Goal: Task Accomplishment & Management: Use online tool/utility

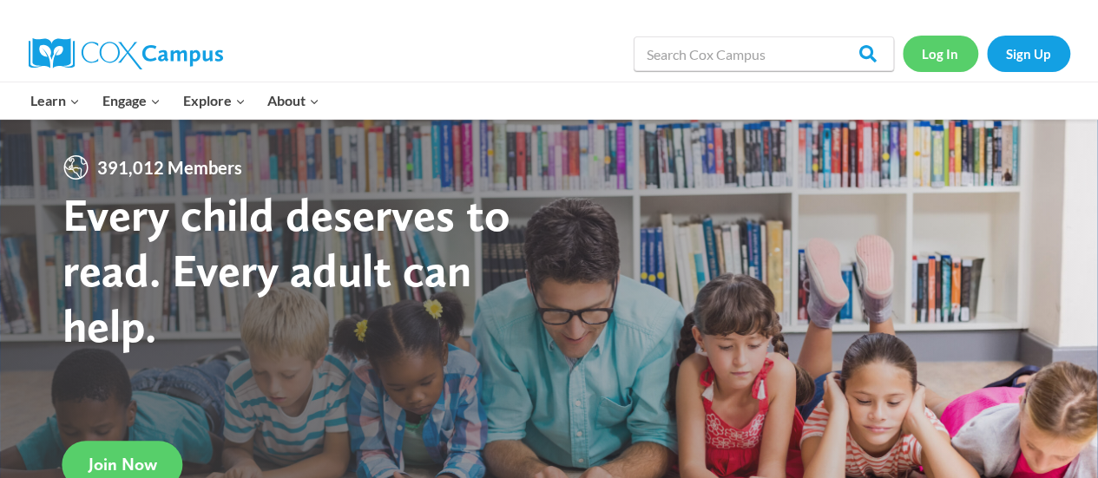
click at [943, 56] on link "Log In" at bounding box center [941, 54] width 76 height 36
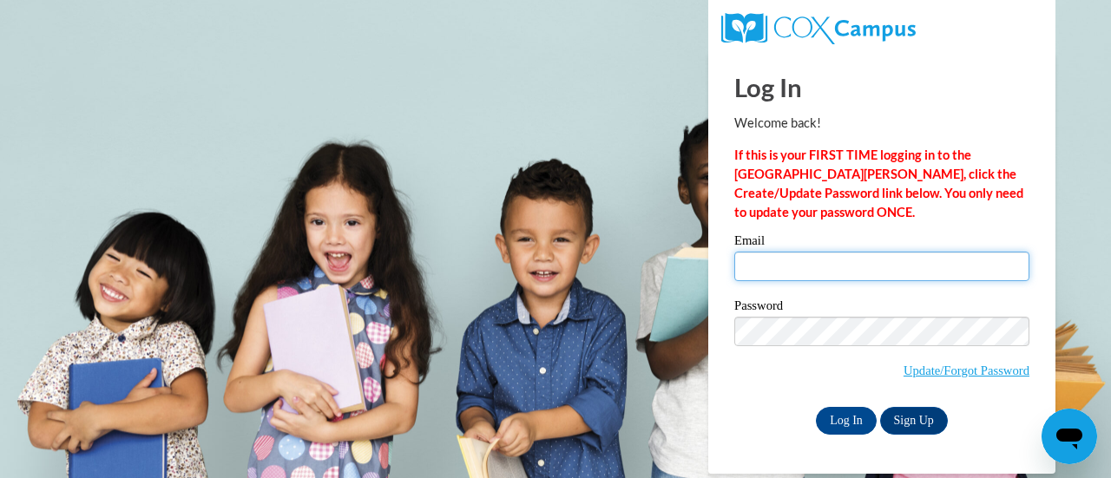
click at [831, 266] on input "Email" at bounding box center [881, 267] width 295 height 30
type input "kemperk@w-csd.org"
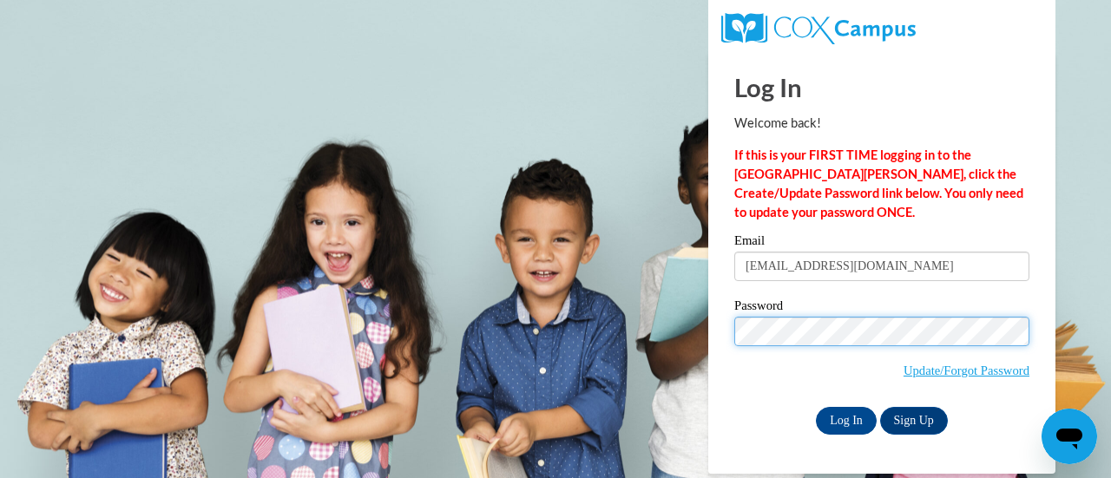
click at [816, 407] on input "Log In" at bounding box center [846, 421] width 61 height 28
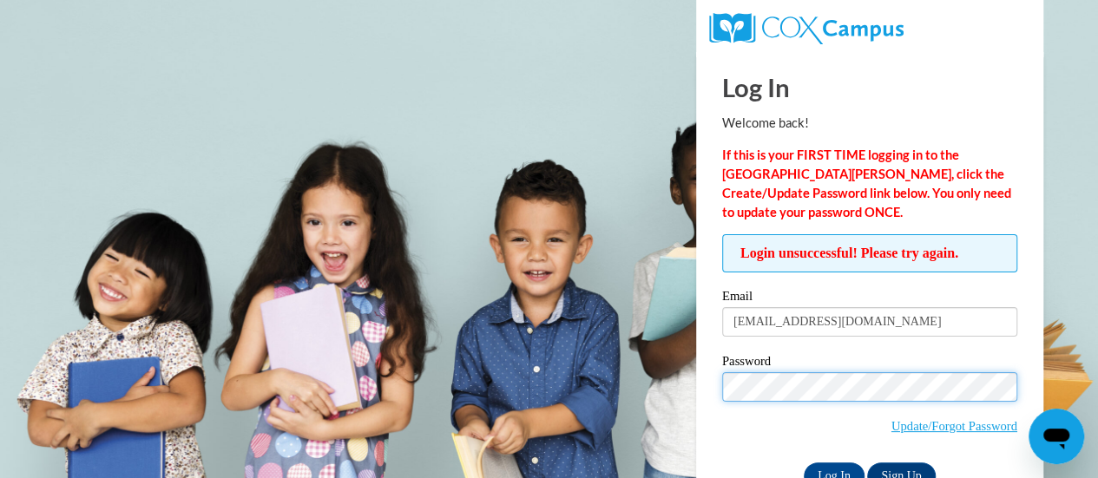
click at [804, 463] on input "Log In" at bounding box center [834, 477] width 61 height 28
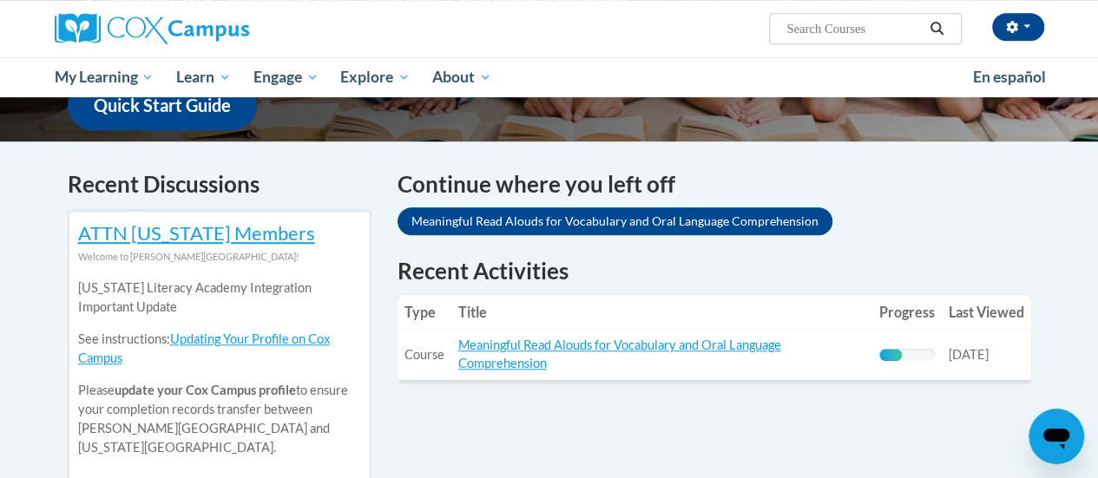
scroll to position [469, 0]
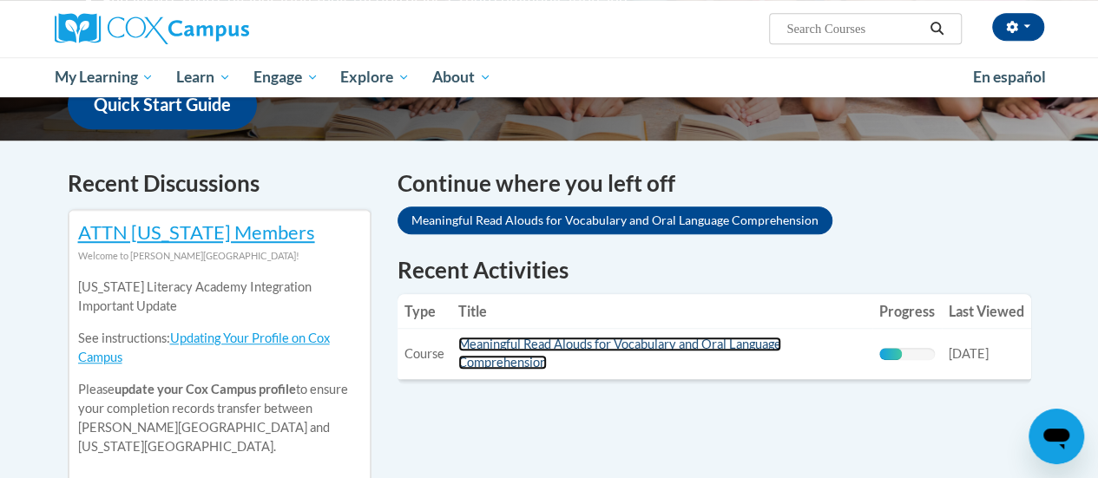
click at [536, 357] on link "Meaningful Read Alouds for Vocabulary and Oral Language Comprehension" at bounding box center [619, 353] width 323 height 33
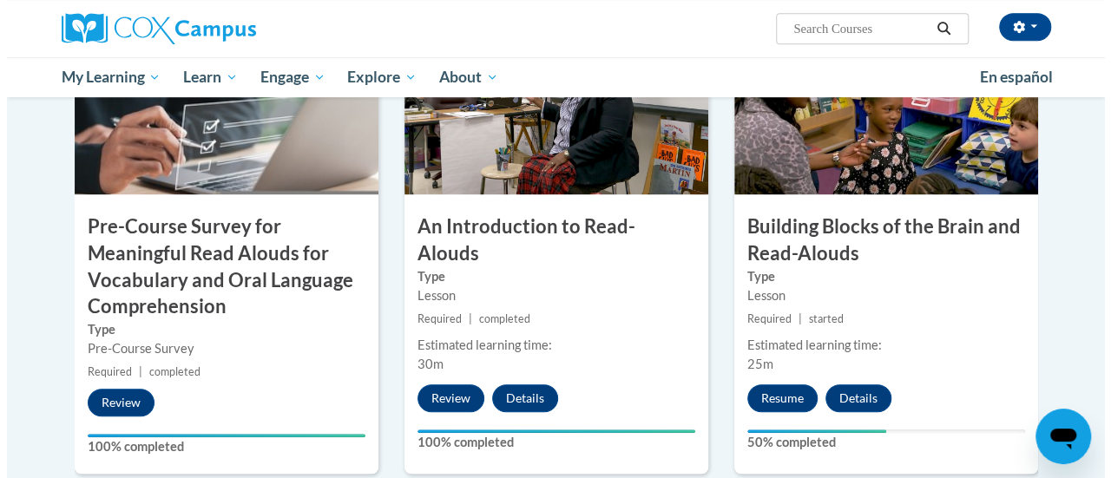
scroll to position [529, 0]
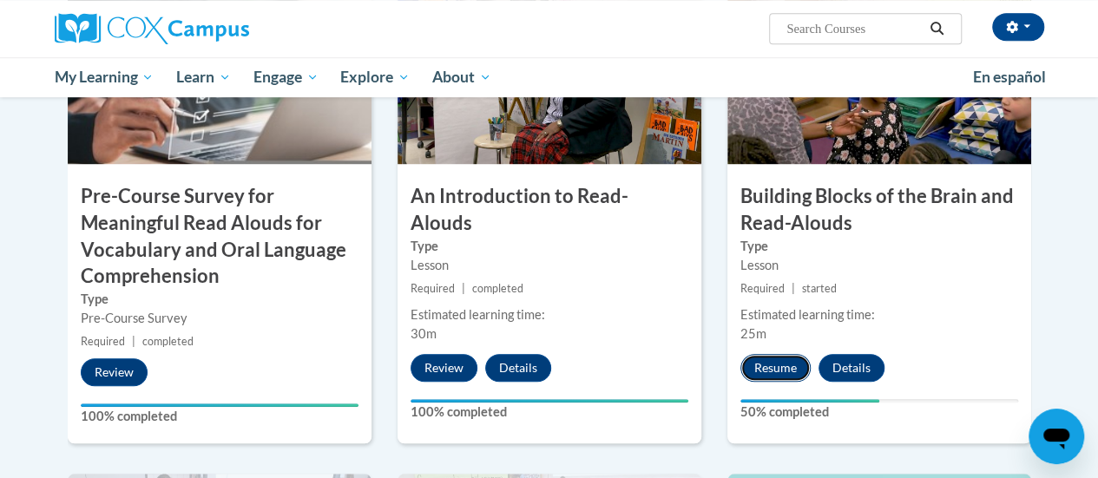
click at [767, 373] on button "Resume" at bounding box center [775, 368] width 70 height 28
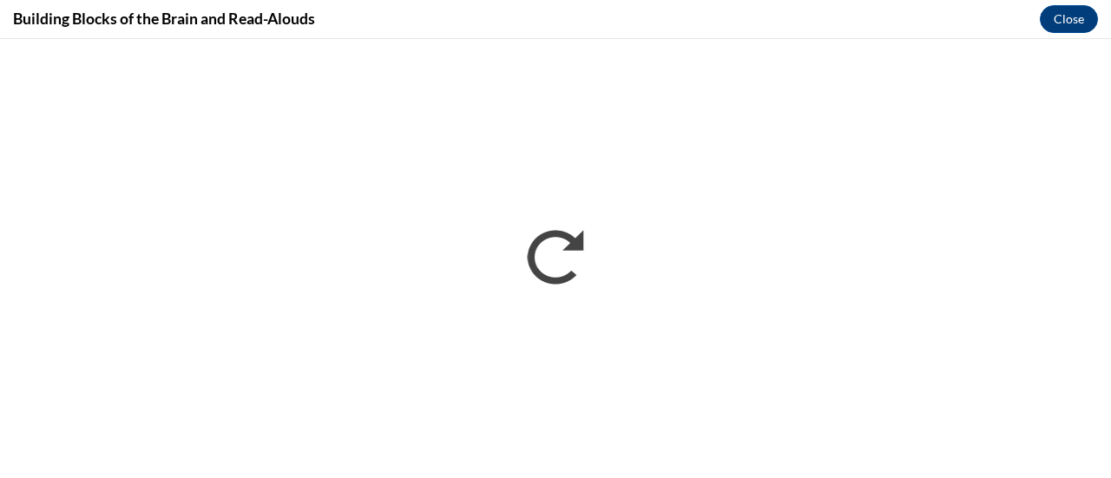
scroll to position [0, 0]
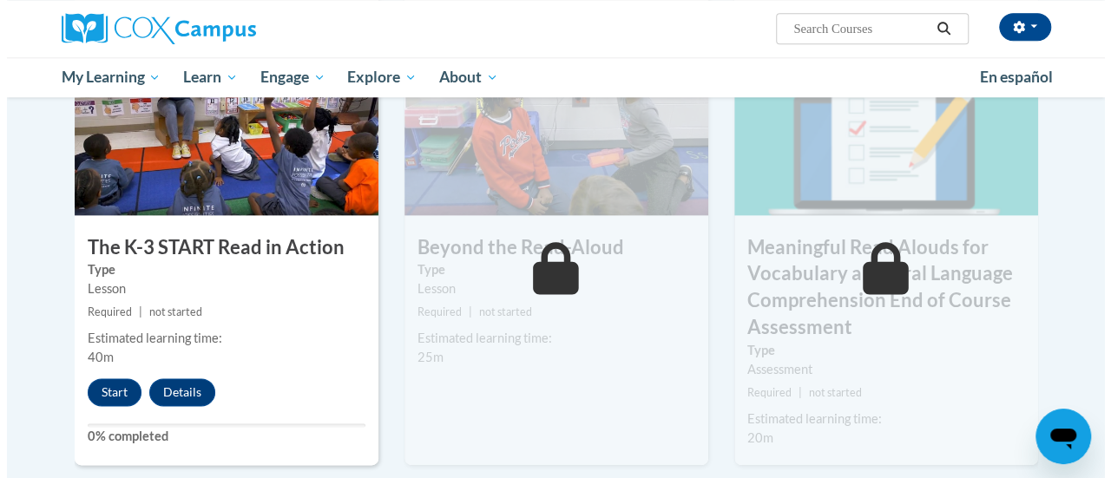
scroll to position [962, 0]
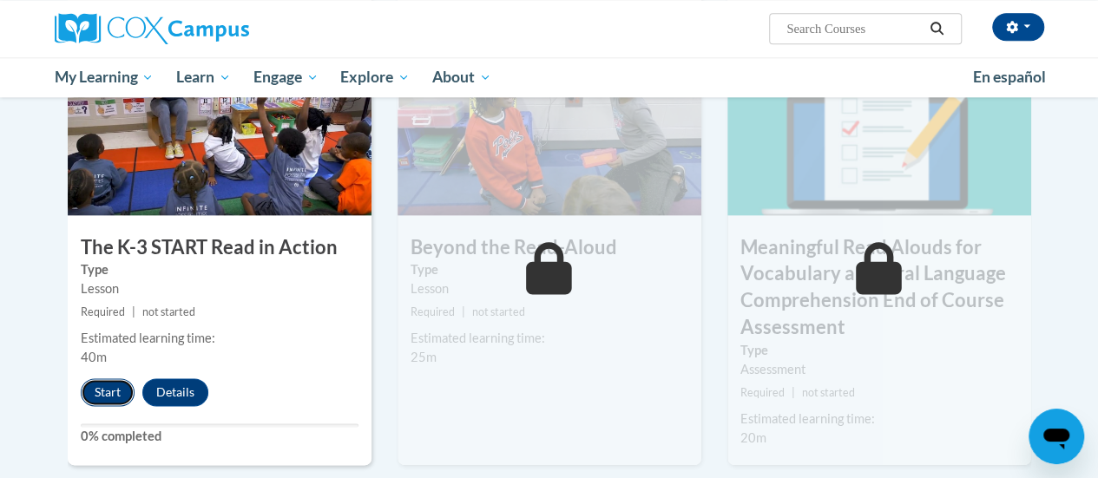
click at [100, 397] on button "Start" at bounding box center [108, 392] width 54 height 28
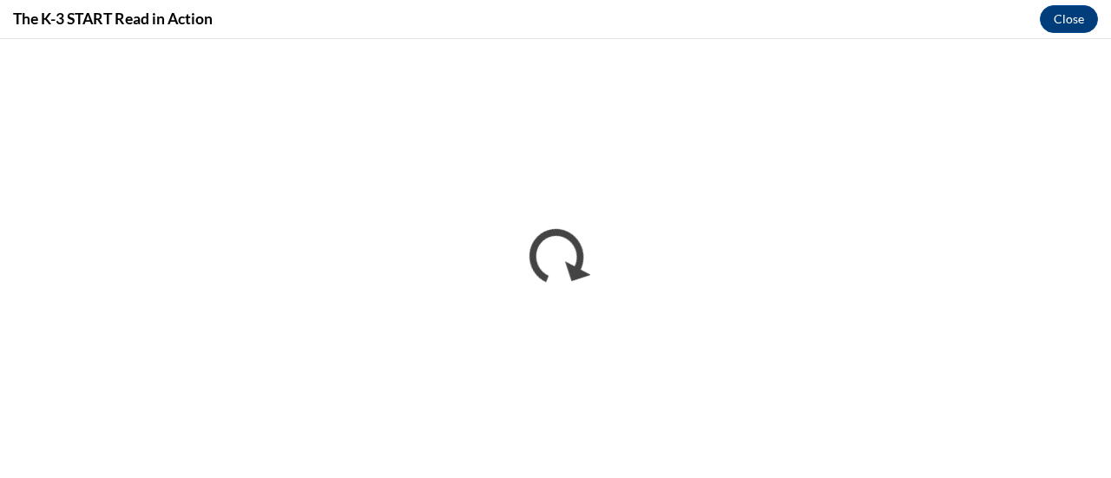
scroll to position [0, 0]
